Goal: Check status: Check status

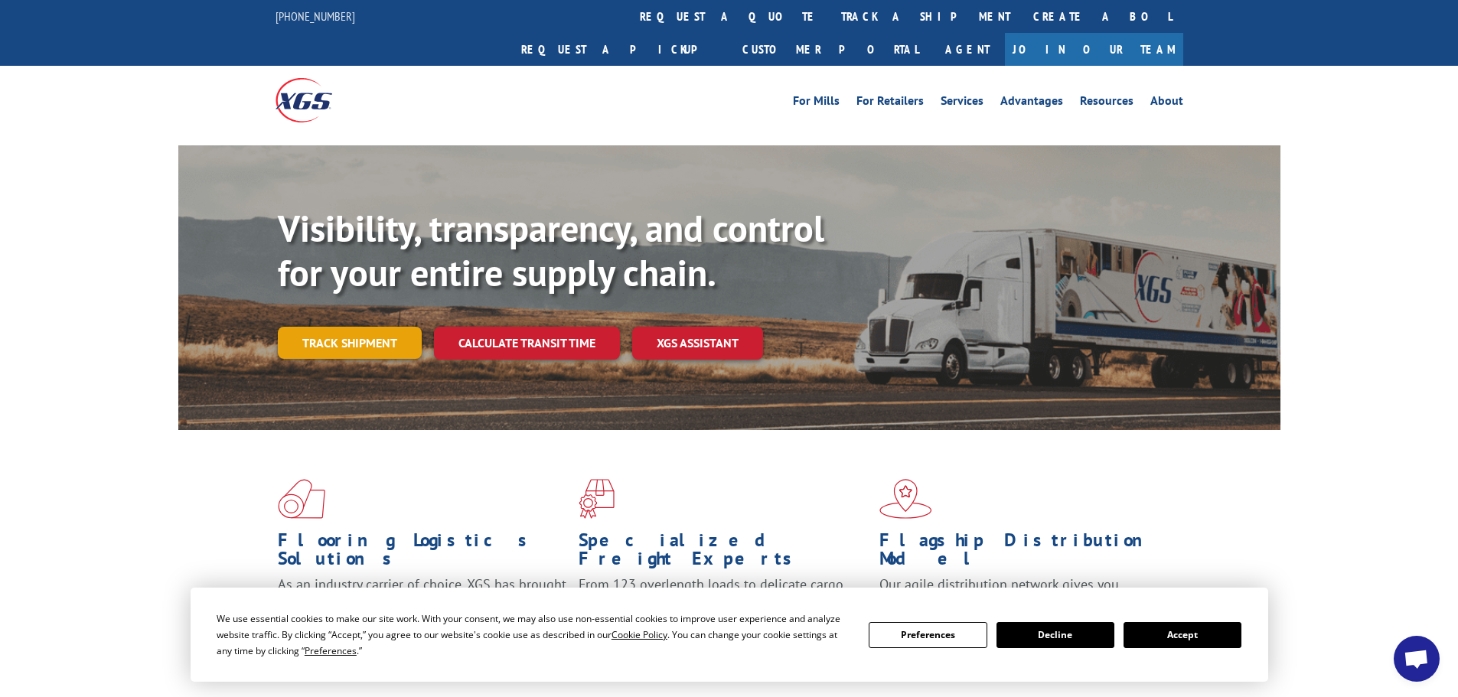
click at [358, 327] on link "Track shipment" at bounding box center [350, 343] width 144 height 32
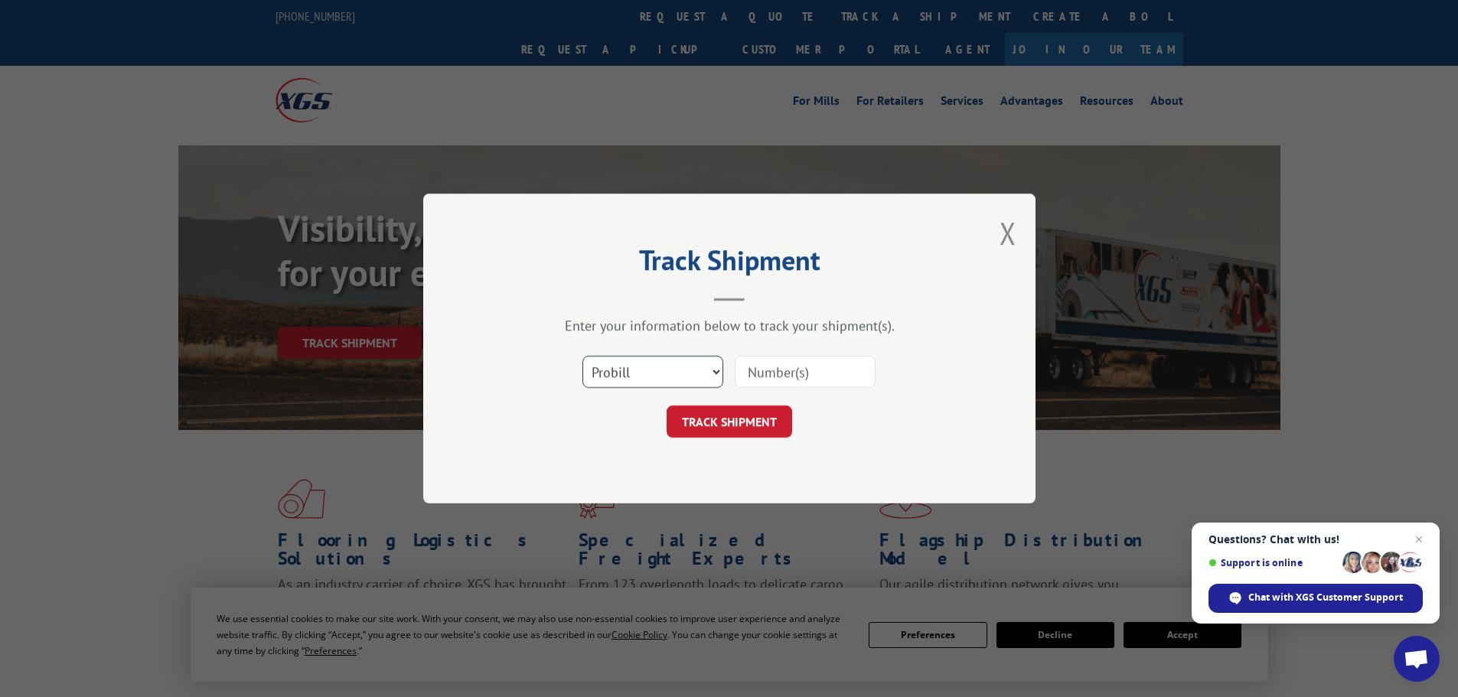
click at [717, 370] on select "Select category... Probill BOL PO" at bounding box center [652, 372] width 141 height 32
select select "bol"
click at [582, 356] on select "Select category... Probill BOL PO" at bounding box center [652, 372] width 141 height 32
click at [766, 376] on input at bounding box center [804, 372] width 141 height 32
paste input "5235557"
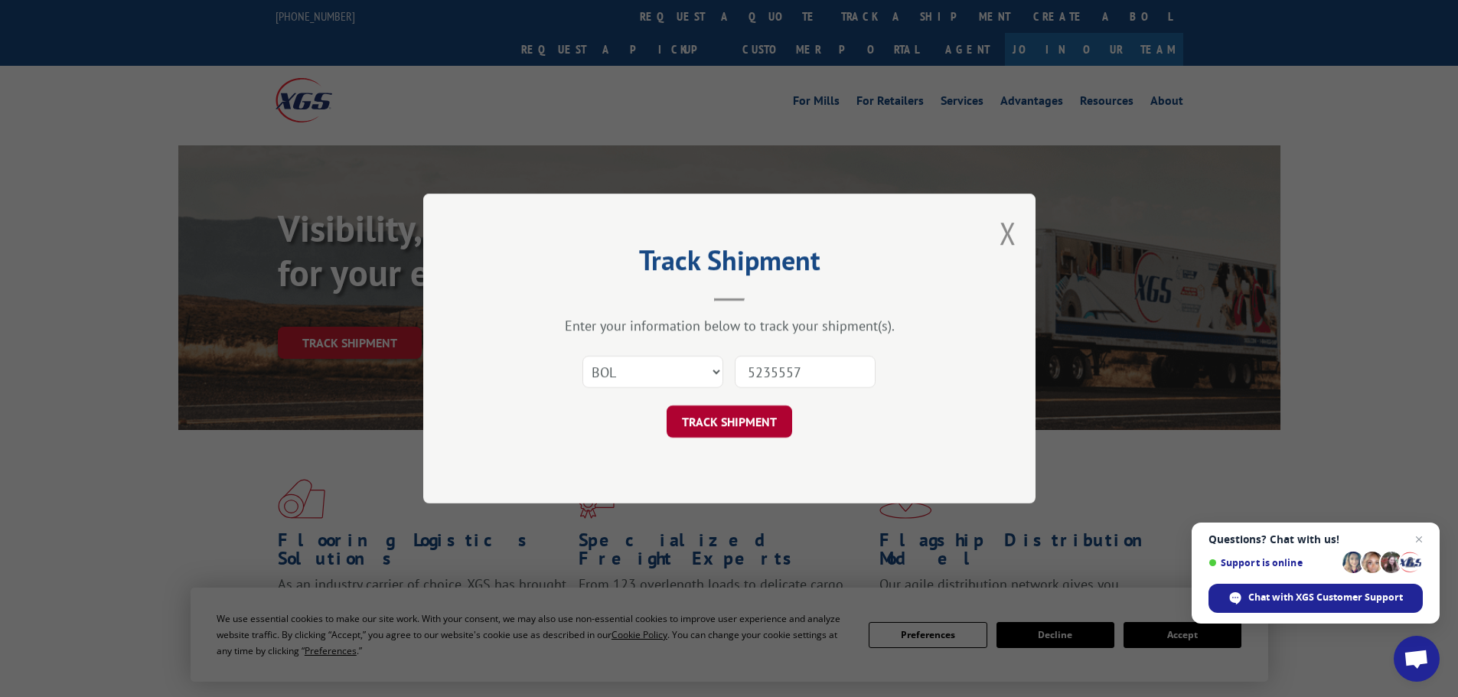
type input "5235557"
click at [761, 414] on button "TRACK SHIPMENT" at bounding box center [728, 422] width 125 height 32
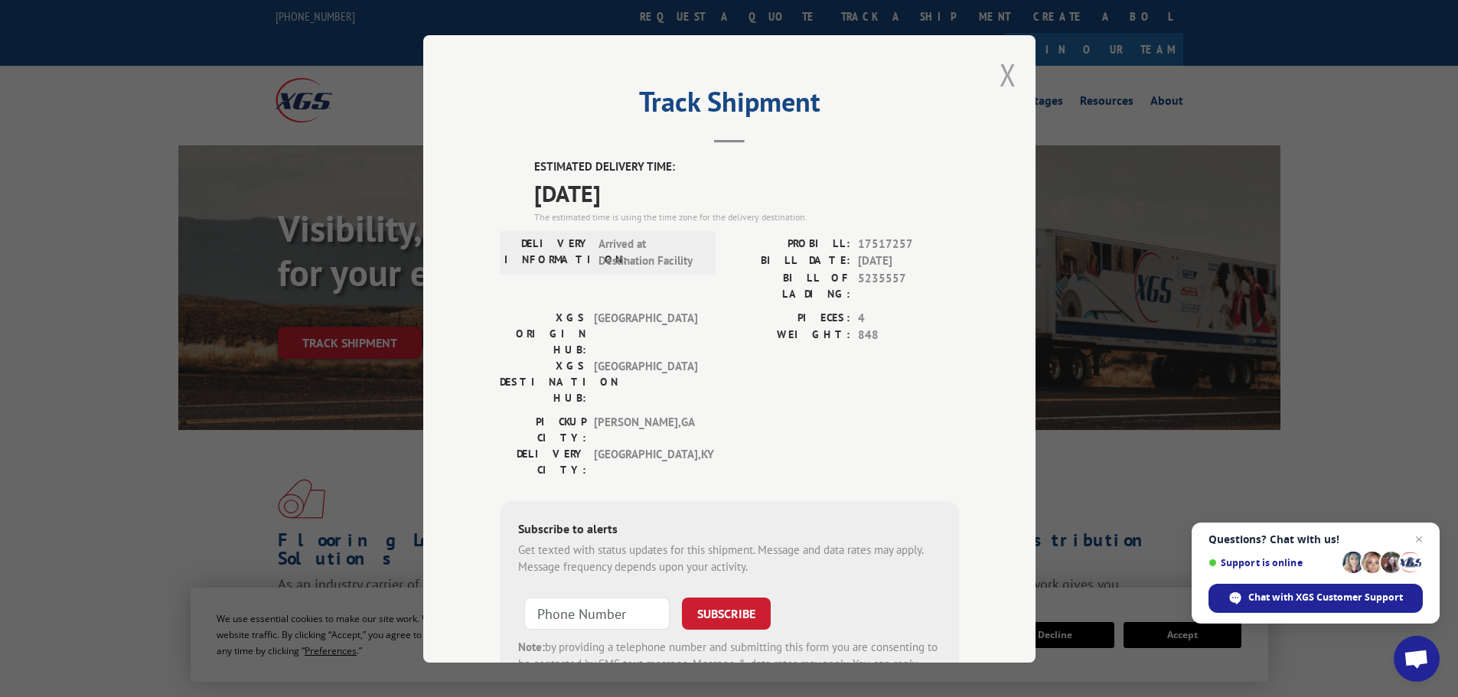
click at [1005, 70] on button "Close modal" at bounding box center [1007, 74] width 17 height 41
